Goal: Task Accomplishment & Management: Use online tool/utility

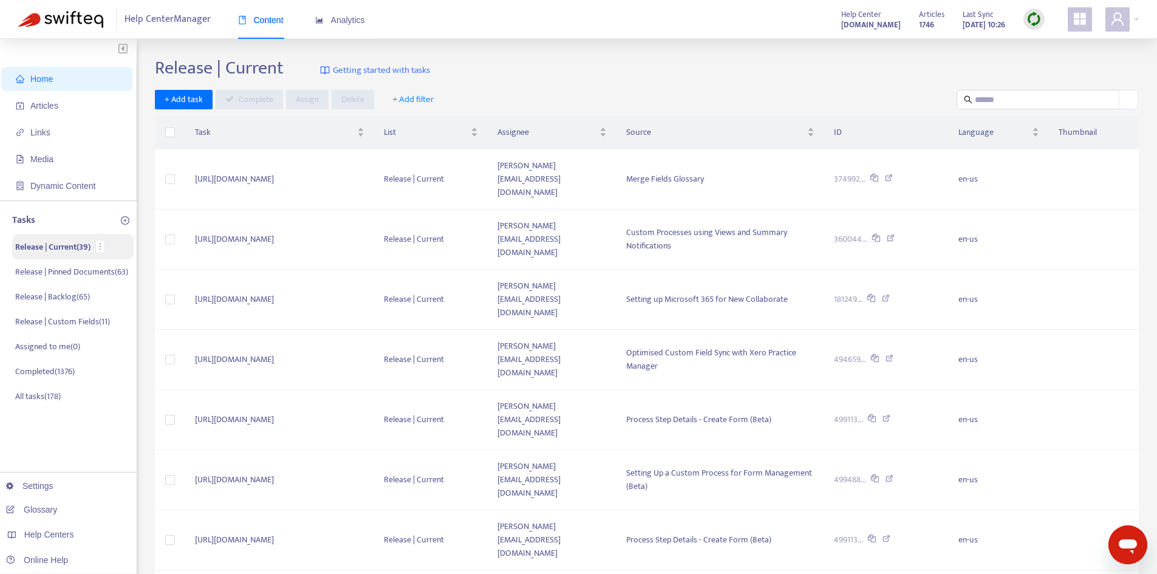
click at [77, 243] on p "Release | Current ( 39 )" at bounding box center [52, 246] width 75 height 13
click at [1065, 101] on input "text" at bounding box center [1037, 99] width 127 height 13
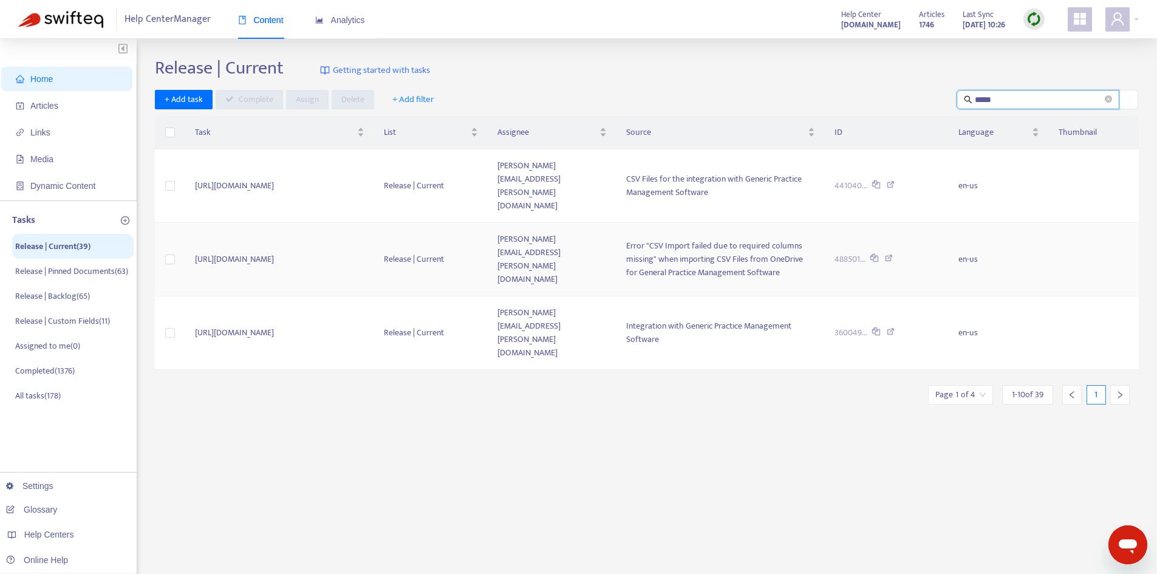
click at [375, 246] on td "[URL][DOMAIN_NAME]" at bounding box center [279, 259] width 189 height 73
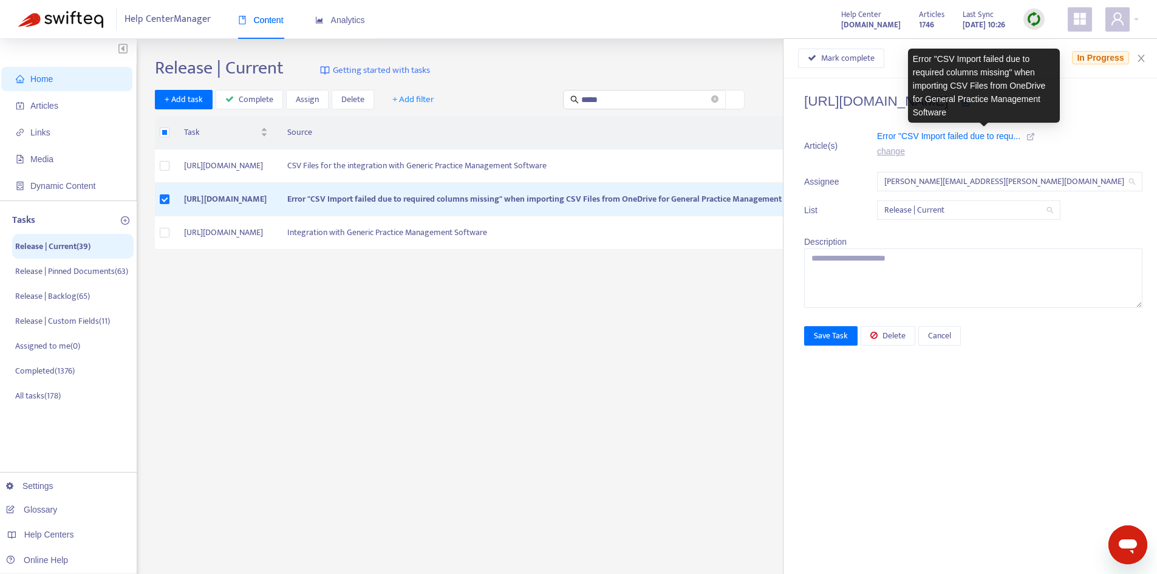
click at [1035, 136] on icon at bounding box center [1030, 136] width 8 height 8
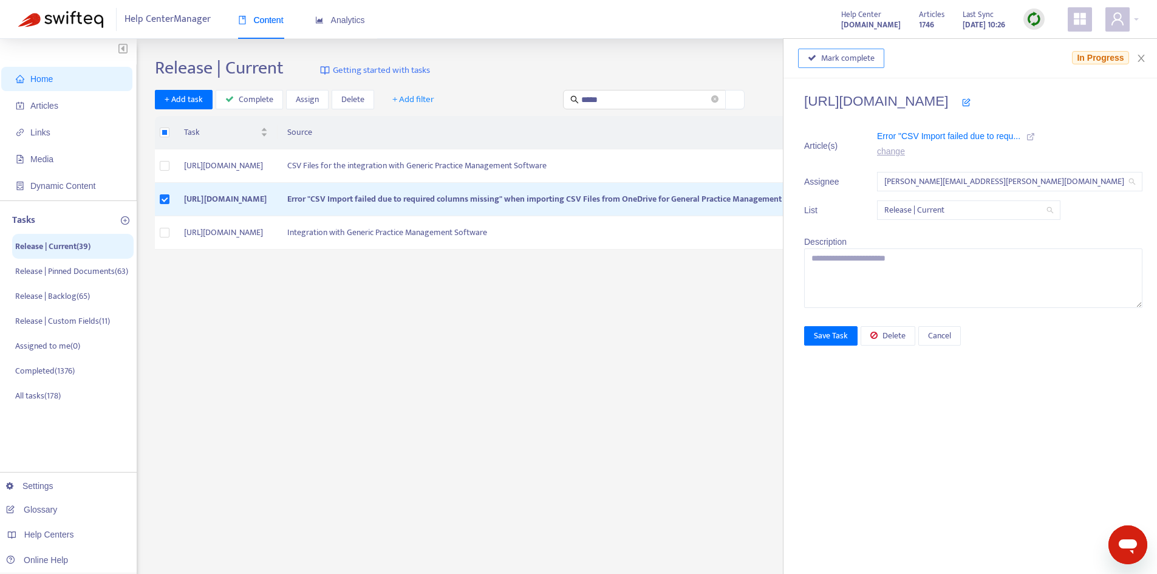
click at [874, 61] on span "Mark complete" at bounding box center [847, 58] width 53 height 13
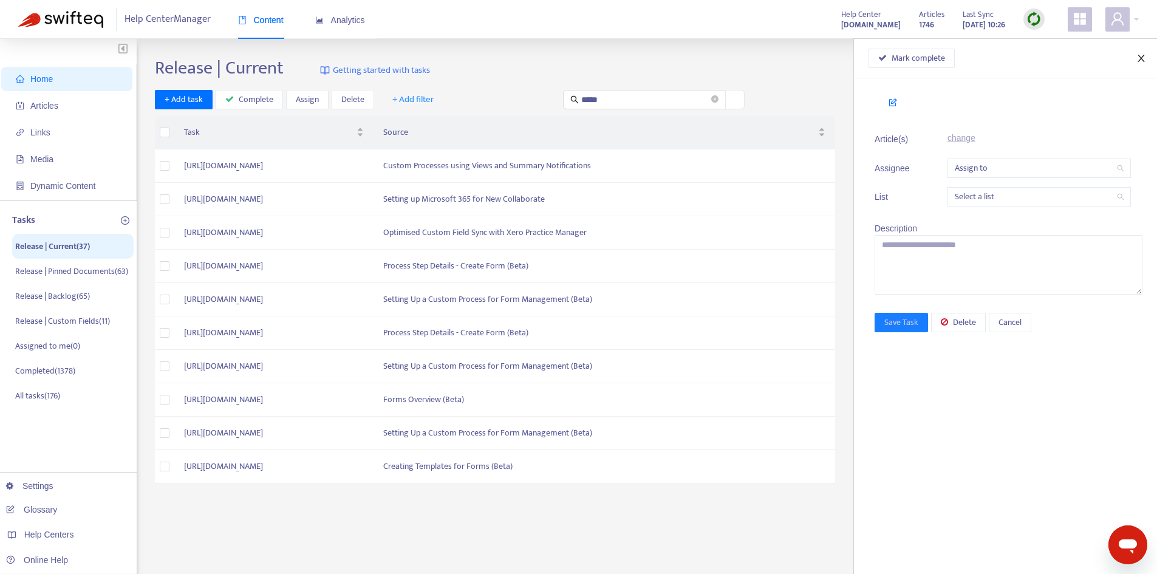
click at [1141, 54] on icon "close" at bounding box center [1141, 58] width 10 height 10
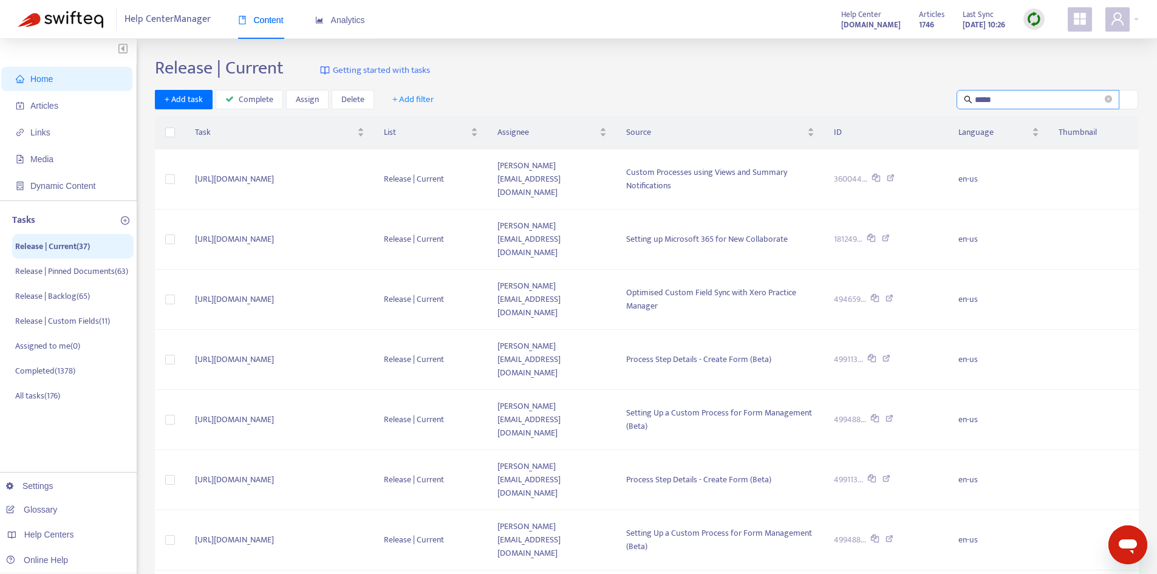
click at [1005, 93] on input "*****" at bounding box center [1037, 99] width 127 height 13
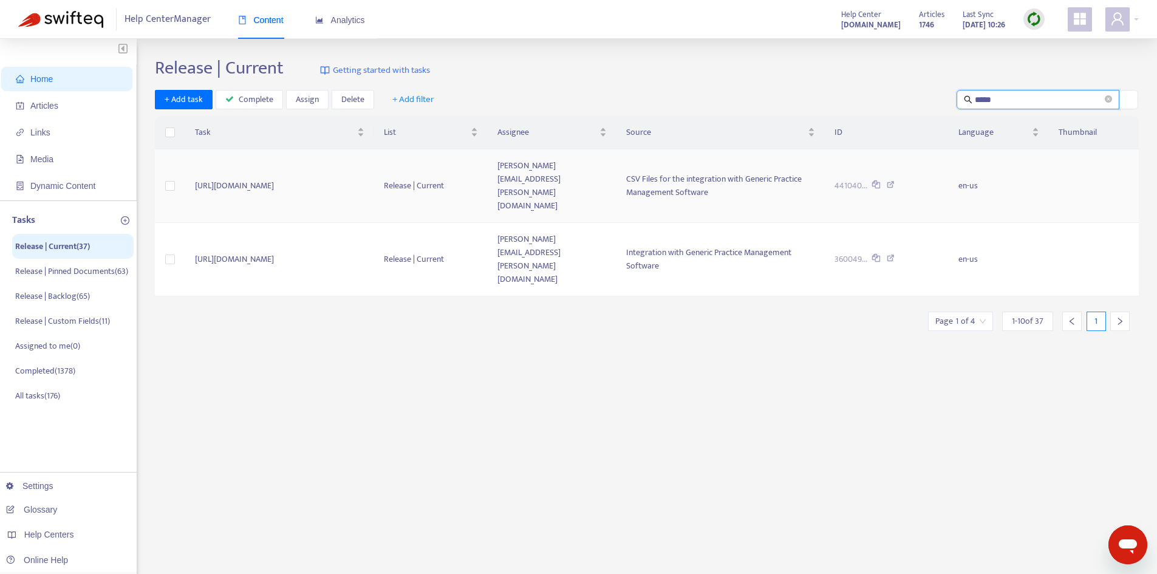
click at [368, 175] on td "[URL][DOMAIN_NAME]" at bounding box center [279, 185] width 189 height 73
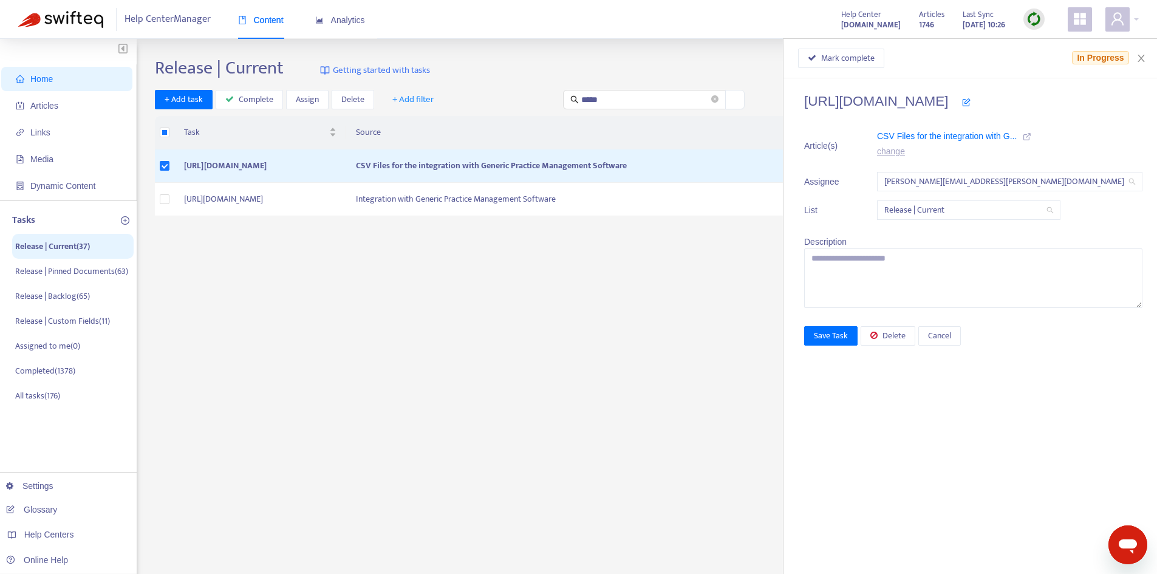
click at [1031, 137] on icon at bounding box center [1026, 136] width 8 height 8
click at [874, 59] on span "Mark complete" at bounding box center [847, 58] width 53 height 13
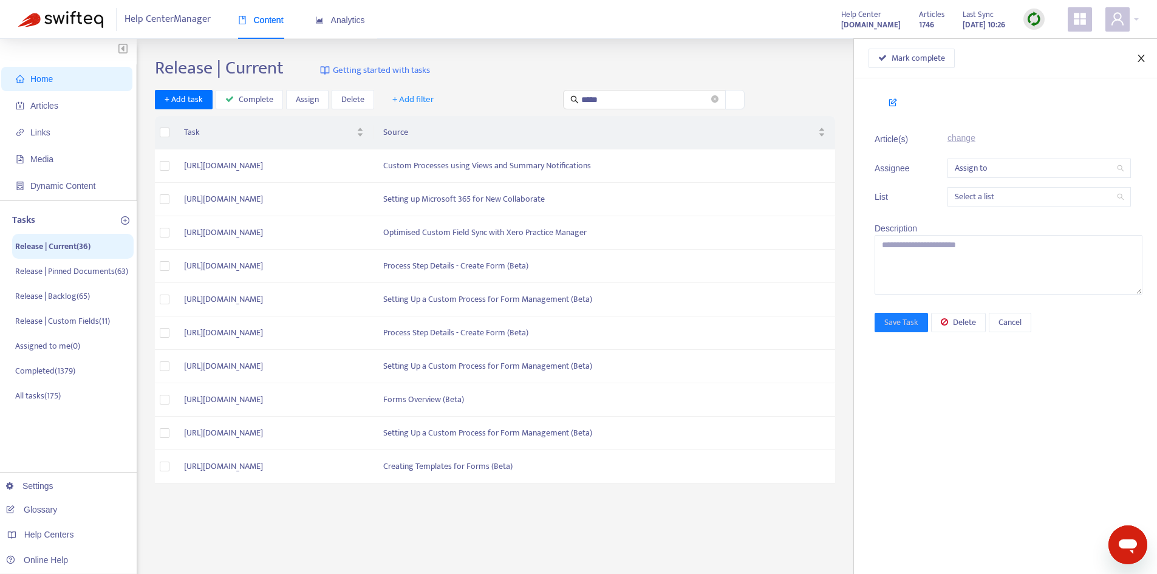
click at [1140, 58] on icon "close" at bounding box center [1141, 58] width 10 height 10
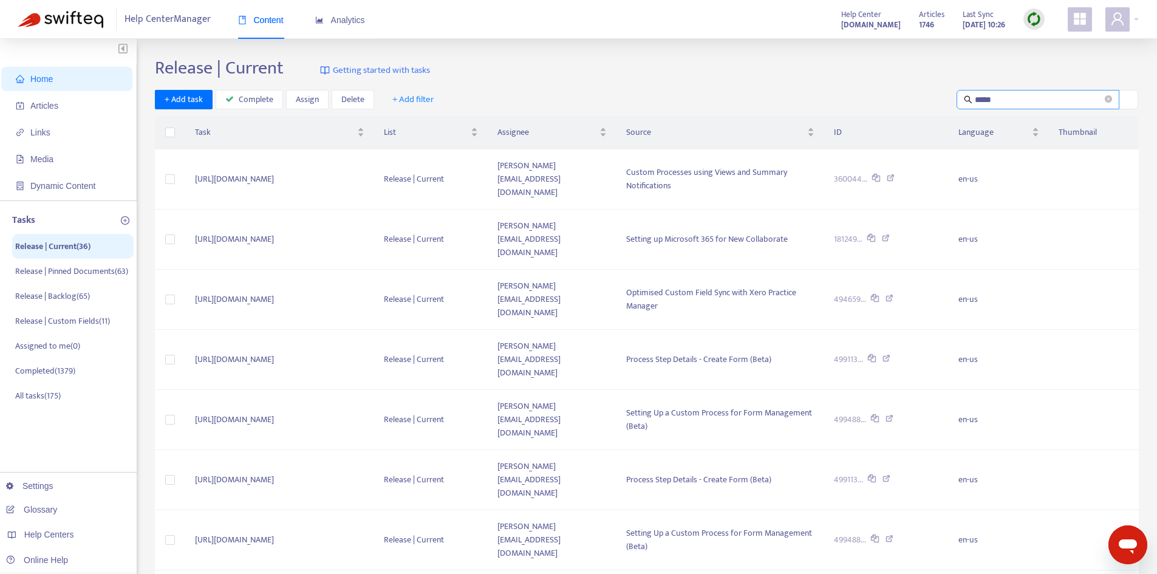
click at [1005, 93] on input "*****" at bounding box center [1037, 99] width 127 height 13
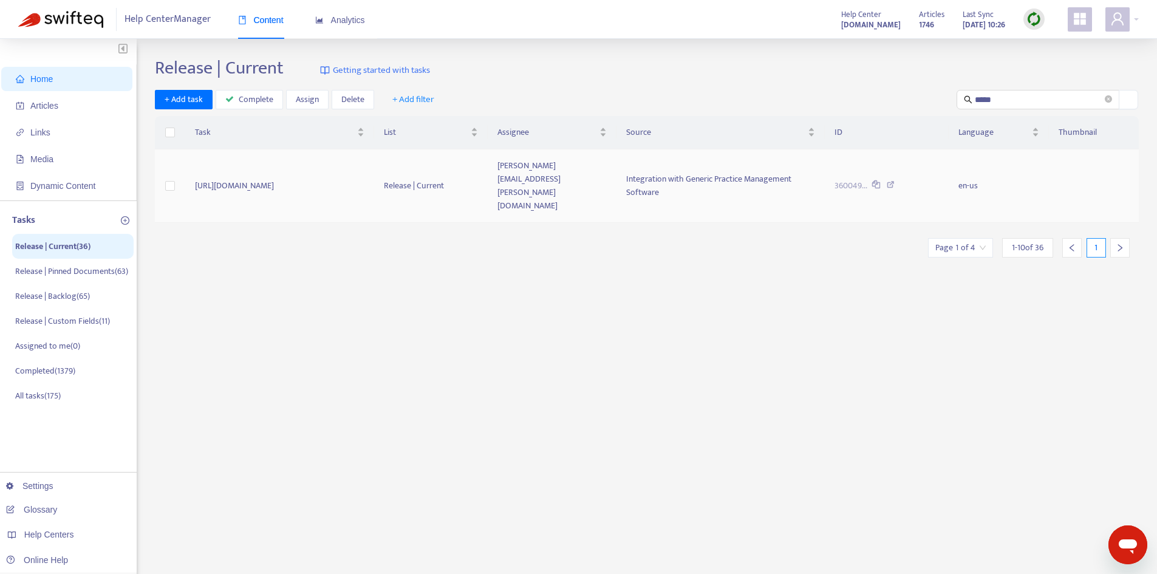
click at [372, 173] on td "[URL][DOMAIN_NAME]" at bounding box center [279, 185] width 189 height 73
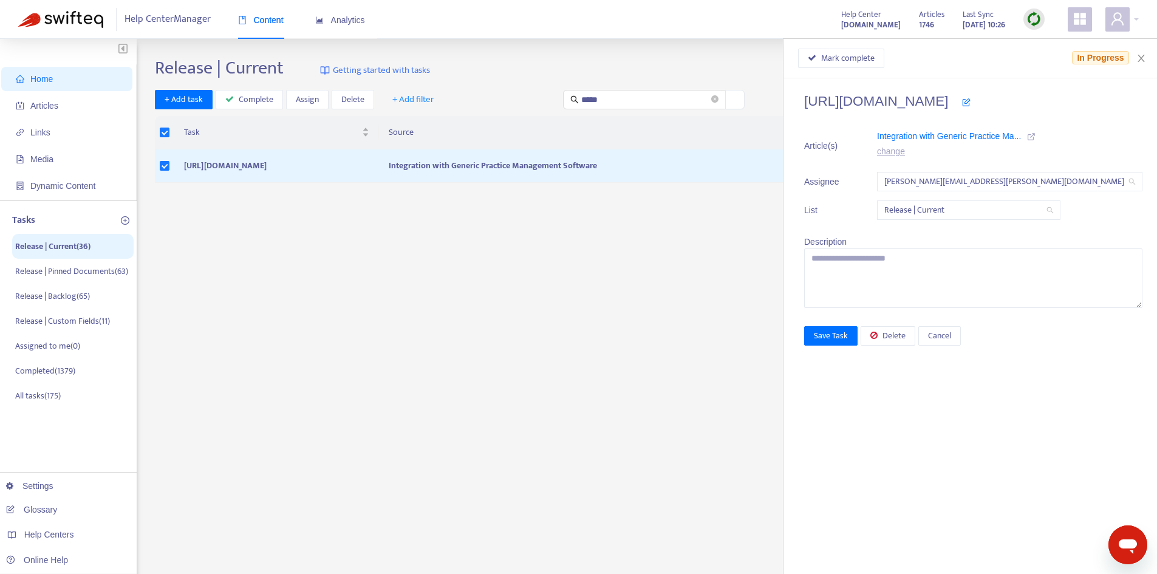
click at [1035, 137] on icon at bounding box center [1031, 136] width 8 height 8
click at [905, 339] on span "Delete" at bounding box center [893, 335] width 23 height 13
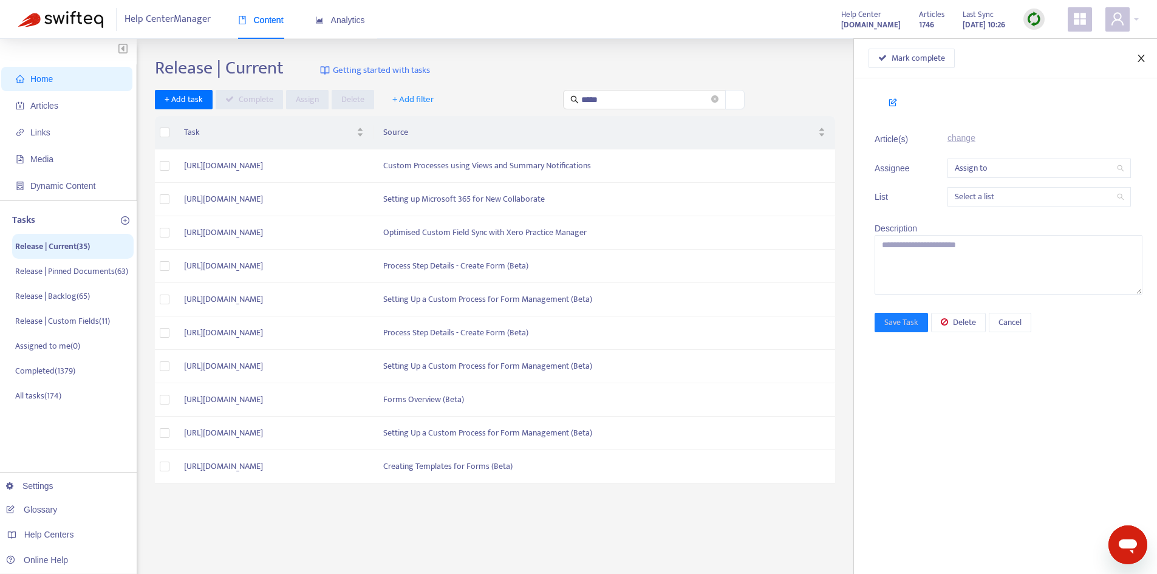
drag, startPoint x: 1140, startPoint y: 58, endPoint x: 1116, endPoint y: 69, distance: 25.5
click at [1140, 58] on icon "close" at bounding box center [1141, 58] width 10 height 10
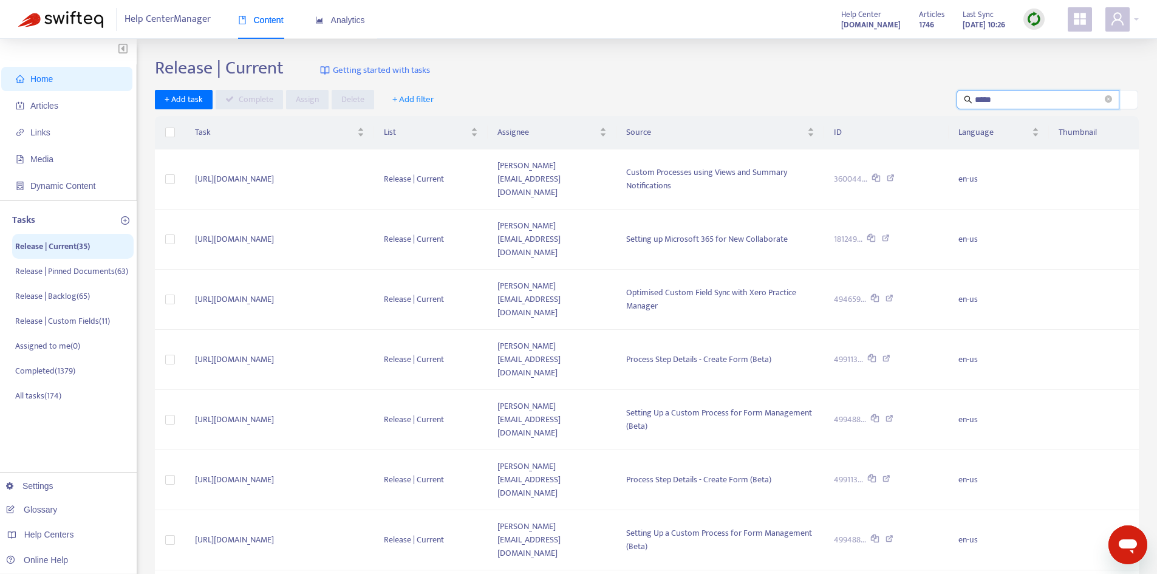
drag, startPoint x: 1010, startPoint y: 94, endPoint x: 912, endPoint y: 97, distance: 98.4
click at [912, 97] on div "+ Add task Complete Assign Delete + Add filter *****" at bounding box center [647, 100] width 984 height 20
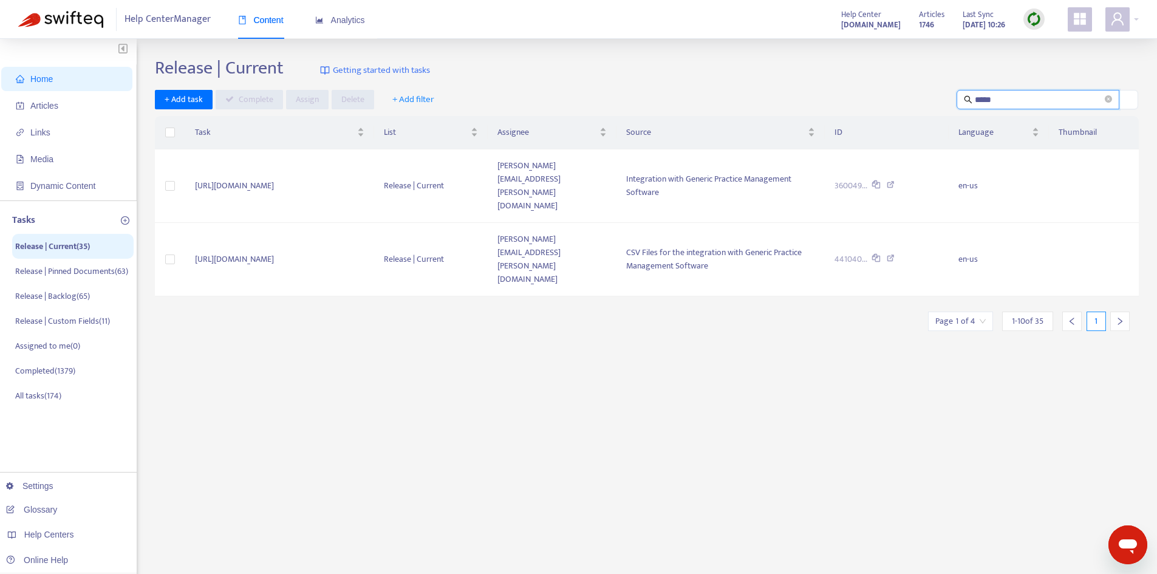
type input "*****"
click at [333, 223] on td "[URL][DOMAIN_NAME]" at bounding box center [279, 259] width 189 height 73
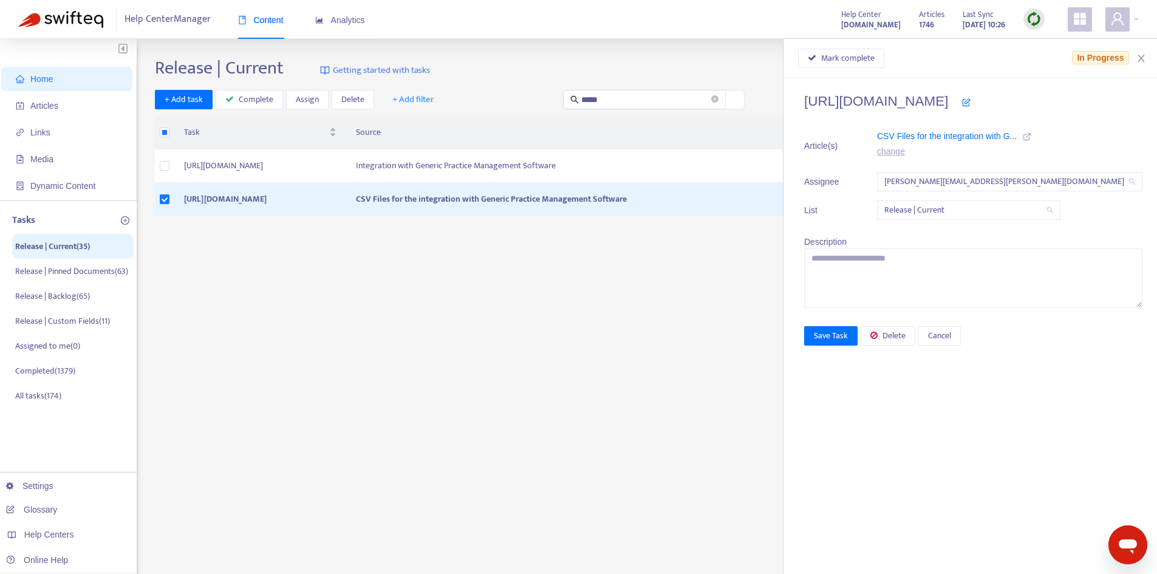
click at [1031, 139] on icon at bounding box center [1026, 136] width 8 height 8
